Goal: Information Seeking & Learning: Check status

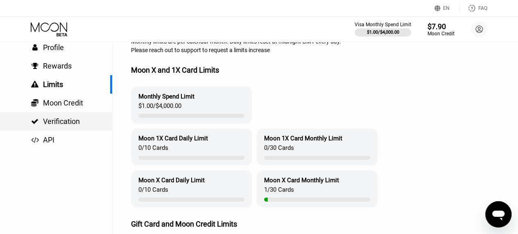
click at [70, 130] on div " Verification" at bounding box center [56, 121] width 112 height 18
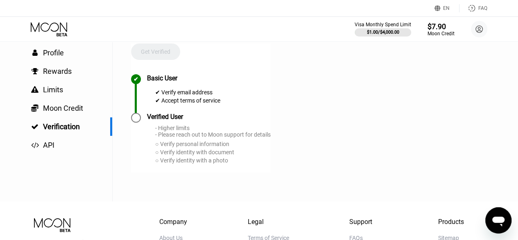
scroll to position [38, 0]
click at [134, 121] on div at bounding box center [136, 118] width 10 height 10
click at [152, 121] on div "Verified User" at bounding box center [165, 117] width 36 height 8
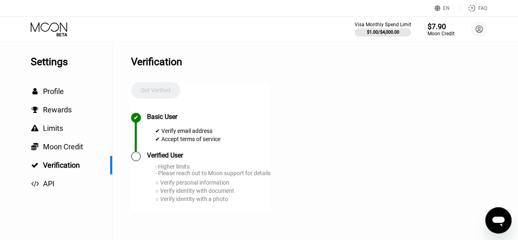
scroll to position [0, 0]
click at [155, 96] on div "Get Verified" at bounding box center [155, 97] width 49 height 31
click at [74, 95] on div " Profile" at bounding box center [56, 90] width 112 height 9
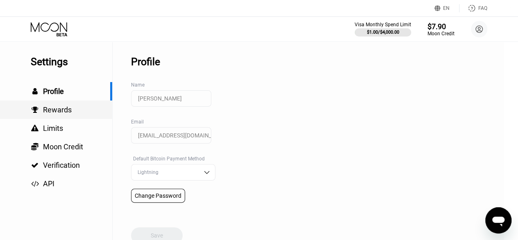
click at [74, 114] on div " Rewards" at bounding box center [56, 109] width 112 height 9
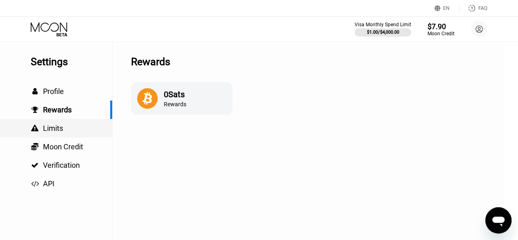
click at [75, 126] on div " Limits" at bounding box center [56, 128] width 112 height 9
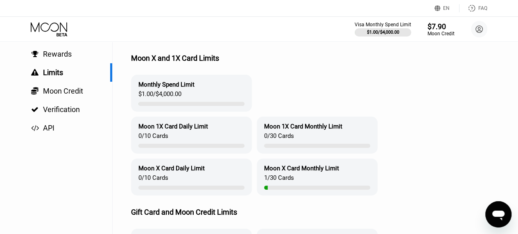
scroll to position [47, 0]
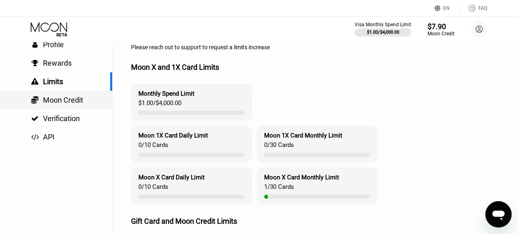
click at [88, 97] on div " Moon Credit" at bounding box center [56, 100] width 112 height 9
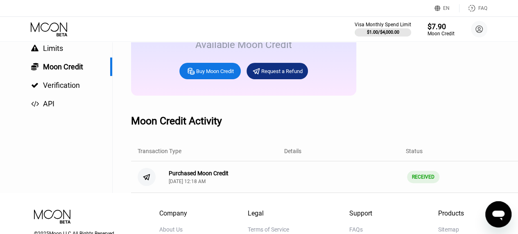
scroll to position [82, 0]
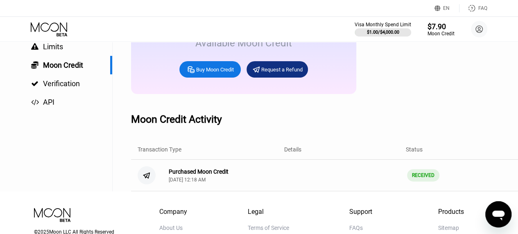
click at [221, 175] on div "Purchased Moon Credit" at bounding box center [199, 171] width 60 height 7
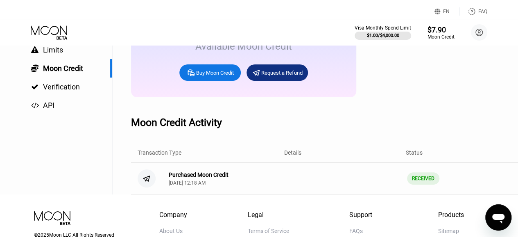
scroll to position [0, 0]
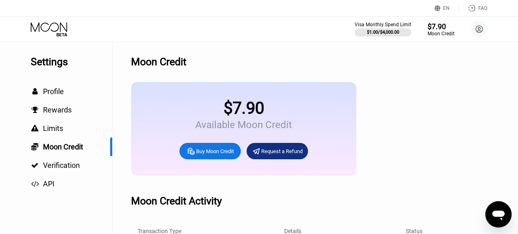
click at [58, 30] on icon at bounding box center [50, 29] width 38 height 14
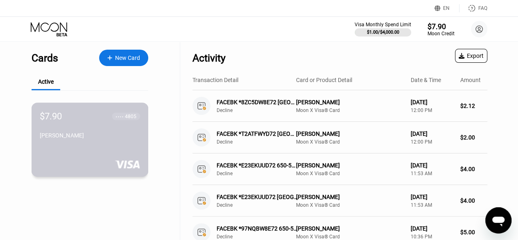
click at [142, 125] on div "$7.90 ● ● ● ● 4805 [PERSON_NAME]" at bounding box center [90, 139] width 117 height 74
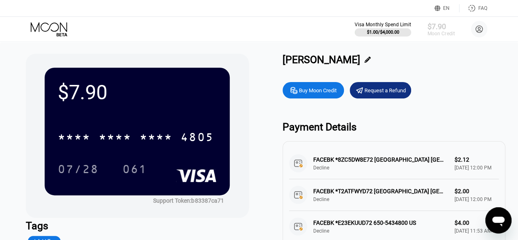
click at [445, 32] on div "Moon Credit" at bounding box center [440, 34] width 27 height 6
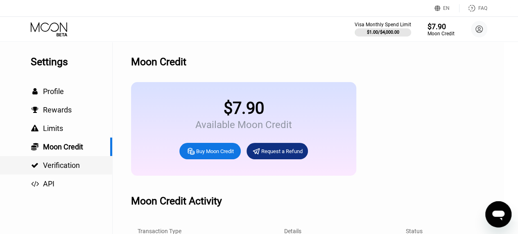
click at [85, 166] on div " Verification" at bounding box center [56, 165] width 112 height 9
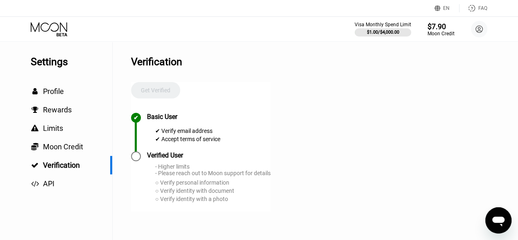
click at [184, 138] on div "✔ Verify email address ✔ Accept terms of service" at bounding box center [187, 134] width 65 height 18
click at [194, 141] on div "✔ Accept terms of service" at bounding box center [187, 139] width 65 height 7
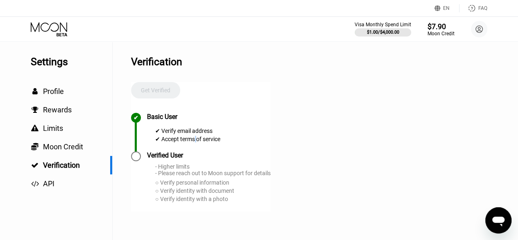
click at [194, 141] on div "✔ Accept terms of service" at bounding box center [187, 139] width 65 height 7
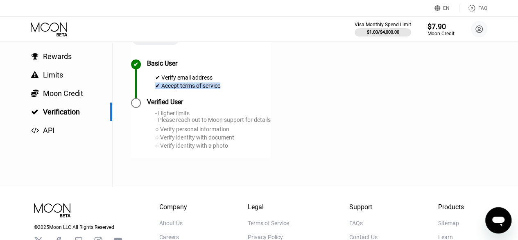
scroll to position [54, 0]
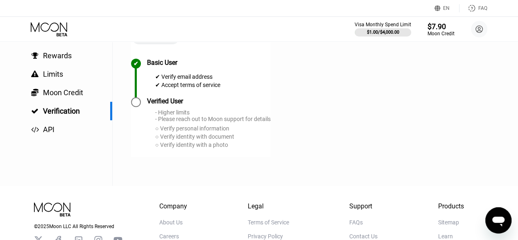
click at [210, 122] on div "- Higher limits - Please reach out to Moon support for details" at bounding box center [213, 115] width 116 height 13
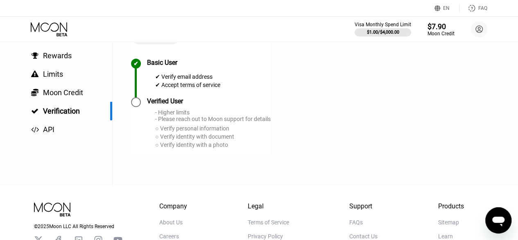
click at [171, 104] on div "Verified User" at bounding box center [165, 101] width 36 height 8
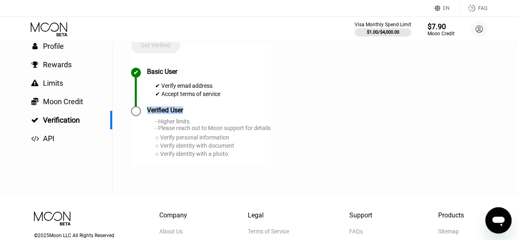
scroll to position [42, 0]
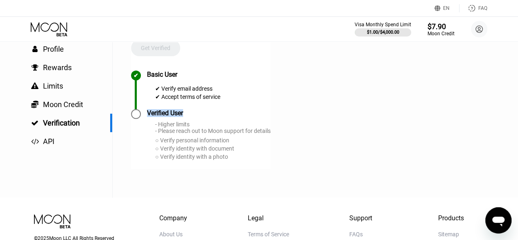
click at [171, 115] on div "Verified User" at bounding box center [165, 113] width 36 height 8
click at [180, 114] on div "Verified User" at bounding box center [165, 113] width 36 height 8
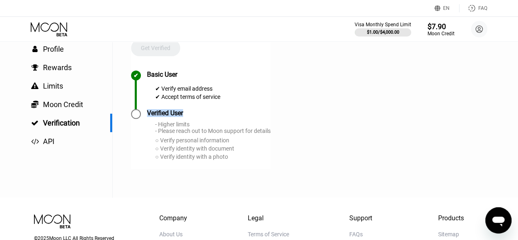
click at [180, 114] on div "Verified User" at bounding box center [165, 113] width 36 height 8
click at [97, 101] on div " Moon Credit" at bounding box center [56, 104] width 112 height 9
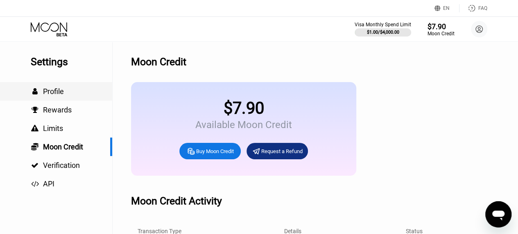
click at [80, 91] on div " Profile" at bounding box center [56, 91] width 112 height 9
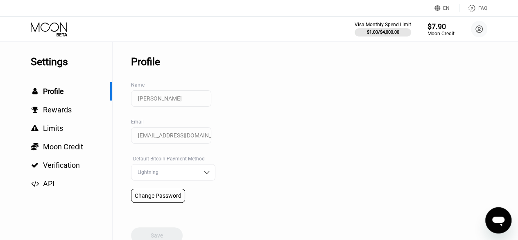
click at [182, 135] on input "[EMAIL_ADDRESS][DOMAIN_NAME]" at bounding box center [171, 135] width 80 height 16
click at [209, 137] on div "Settings  Profile  Rewards  Limits  Moon Credit  Verification  API Profil…" at bounding box center [259, 142] width 518 height 202
click at [205, 141] on div "[EMAIL_ADDRESS][DOMAIN_NAME]" at bounding box center [173, 141] width 84 height 29
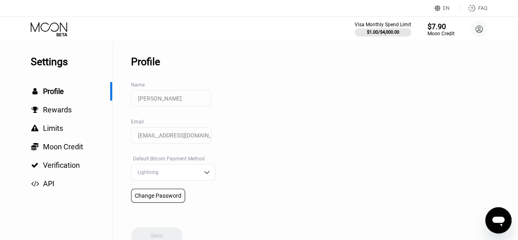
click at [212, 139] on div "Settings  Profile  Rewards  Limits  Moon Credit  Verification  API Profil…" at bounding box center [259, 142] width 518 height 202
click at [191, 135] on input "[EMAIL_ADDRESS][DOMAIN_NAME]" at bounding box center [171, 135] width 80 height 16
click at [210, 138] on div "Settings  Profile  Rewards  Limits  Moon Credit  Verification  API Profil…" at bounding box center [259, 142] width 518 height 202
click at [200, 138] on input "[EMAIL_ADDRESS][DOMAIN_NAME]" at bounding box center [171, 135] width 80 height 16
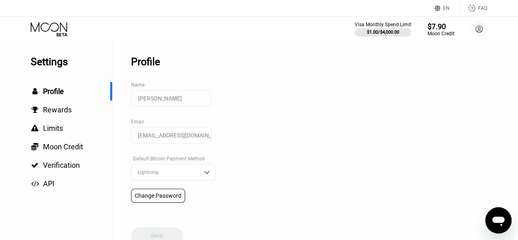
click at [207, 142] on div "[EMAIL_ADDRESS][DOMAIN_NAME]" at bounding box center [173, 141] width 84 height 29
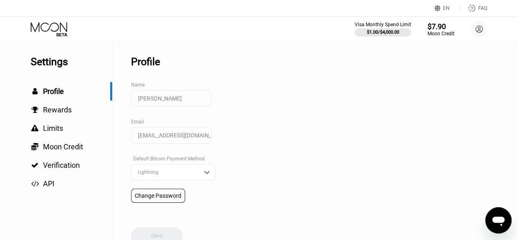
drag, startPoint x: 207, startPoint y: 142, endPoint x: 191, endPoint y: 138, distance: 16.9
click at [191, 138] on div "[EMAIL_ADDRESS][DOMAIN_NAME]" at bounding box center [173, 141] width 84 height 29
click at [191, 138] on input "[EMAIL_ADDRESS][DOMAIN_NAME]" at bounding box center [171, 135] width 80 height 16
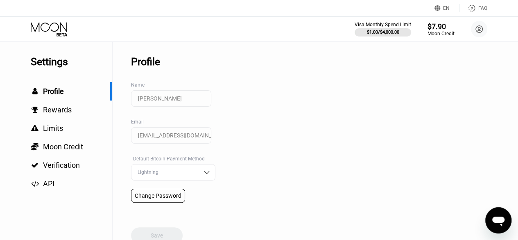
click at [191, 138] on input "[EMAIL_ADDRESS][DOMAIN_NAME]" at bounding box center [171, 135] width 80 height 16
drag, startPoint x: 191, startPoint y: 138, endPoint x: 244, endPoint y: 158, distance: 56.8
click at [244, 158] on div "Settings  Profile  Rewards  Limits  Moon Credit  Verification  API Profil…" at bounding box center [259, 142] width 518 height 202
click at [180, 133] on input "[EMAIL_ADDRESS][DOMAIN_NAME]" at bounding box center [171, 135] width 80 height 16
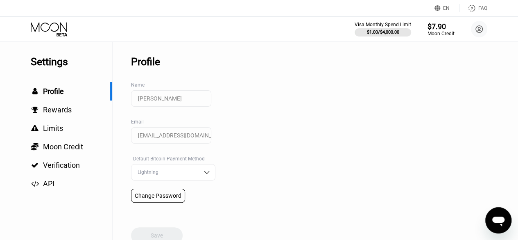
click at [194, 141] on input "[EMAIL_ADDRESS][DOMAIN_NAME]" at bounding box center [171, 135] width 80 height 16
click at [171, 97] on input "[PERSON_NAME]" at bounding box center [171, 98] width 80 height 16
click at [59, 106] on div " Rewards" at bounding box center [56, 109] width 112 height 18
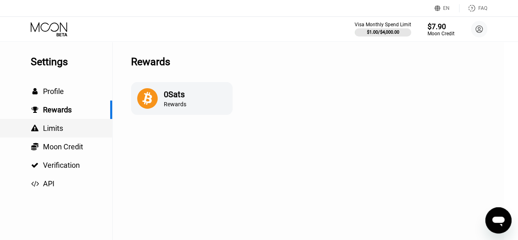
click at [64, 129] on div " Limits" at bounding box center [56, 128] width 112 height 9
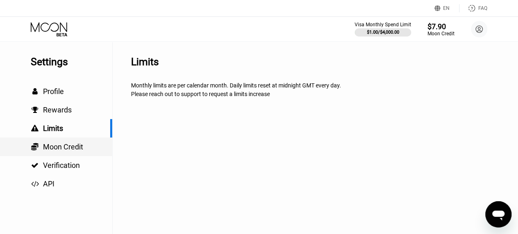
click at [71, 150] on span "Moon Credit" at bounding box center [63, 146] width 40 height 9
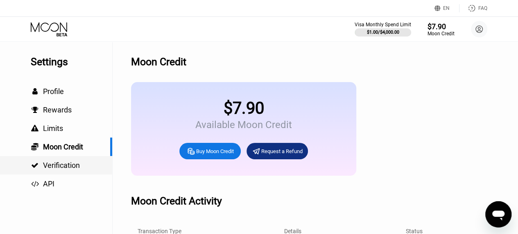
click at [70, 163] on span "Verification" at bounding box center [61, 165] width 37 height 9
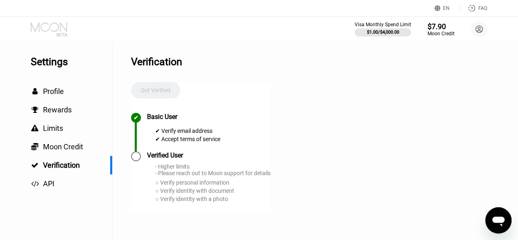
click at [38, 30] on icon at bounding box center [50, 29] width 38 height 14
